Goal: Task Accomplishment & Management: Use online tool/utility

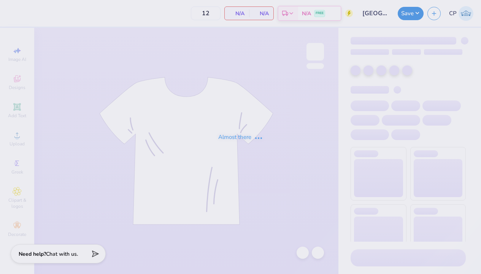
click at [254, 176] on div "Almost there" at bounding box center [240, 137] width 481 height 274
click at [149, 119] on div "Almost there" at bounding box center [240, 137] width 481 height 274
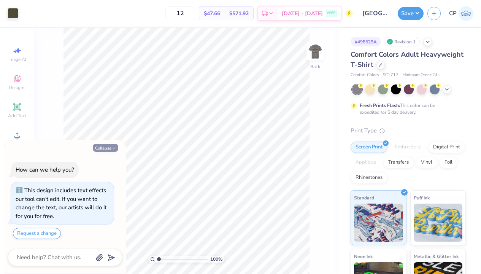
click at [114, 147] on icon "button" at bounding box center [113, 148] width 5 height 5
type textarea "x"
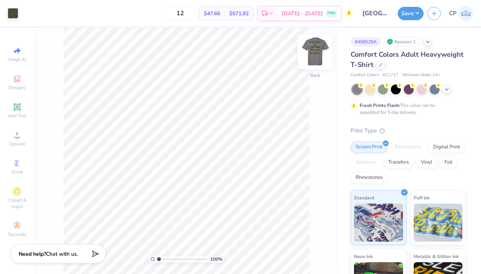
click at [317, 50] on img at bounding box center [315, 52] width 30 height 30
click at [447, 88] on icon at bounding box center [447, 89] width 6 height 6
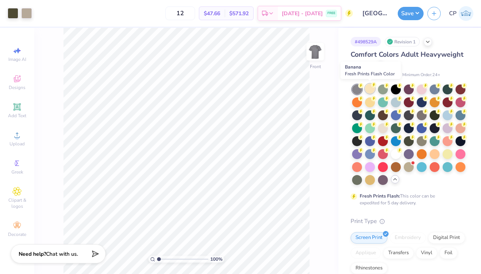
click at [369, 87] on div at bounding box center [370, 89] width 10 height 10
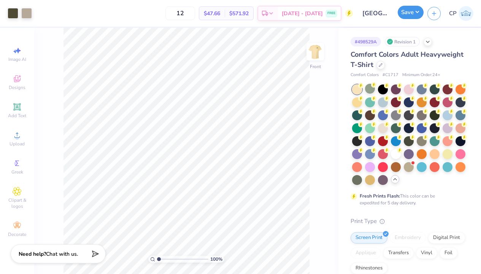
click at [415, 9] on button "Save" at bounding box center [411, 12] width 26 height 13
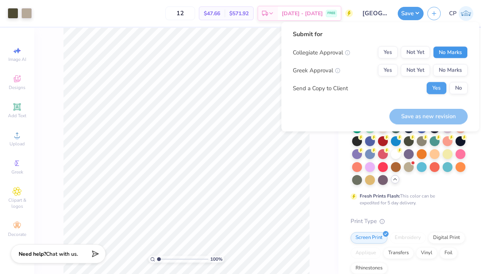
click at [448, 52] on button "No Marks" at bounding box center [450, 52] width 35 height 12
click at [420, 71] on button "Not Yet" at bounding box center [415, 70] width 29 height 12
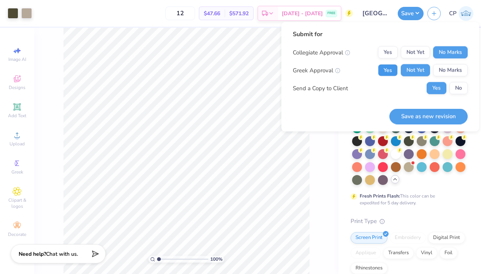
click at [387, 71] on button "Yes" at bounding box center [388, 70] width 20 height 12
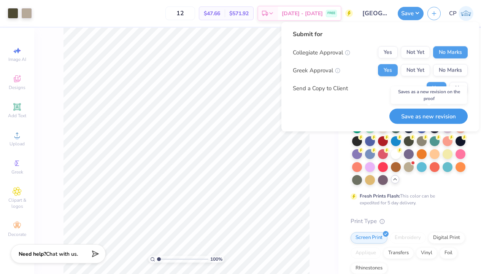
click at [410, 118] on button "Save as new revision" at bounding box center [429, 116] width 78 height 16
